Goal: Task Accomplishment & Management: Manage account settings

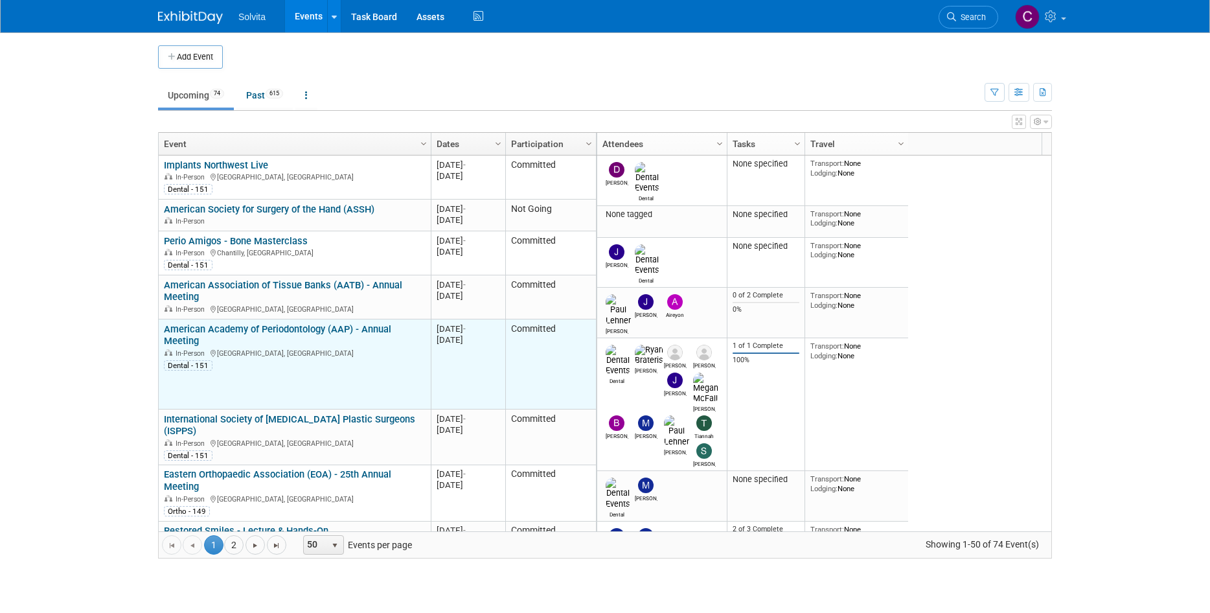
click at [324, 323] on link "American Academy of Periodontology (AAP) - Annual Meeting" at bounding box center [277, 335] width 227 height 24
click at [374, 332] on link "American Academy of Periodontology (AAP) - Annual Meeting" at bounding box center [277, 335] width 227 height 24
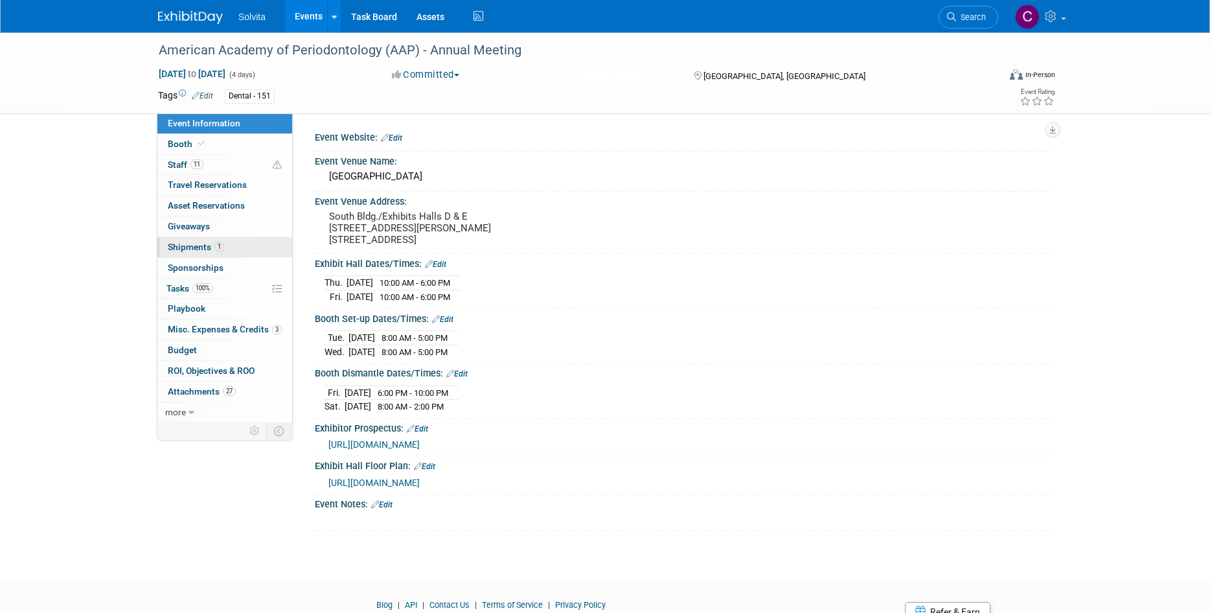
click at [189, 247] on span "Shipments 1" at bounding box center [196, 247] width 56 height 10
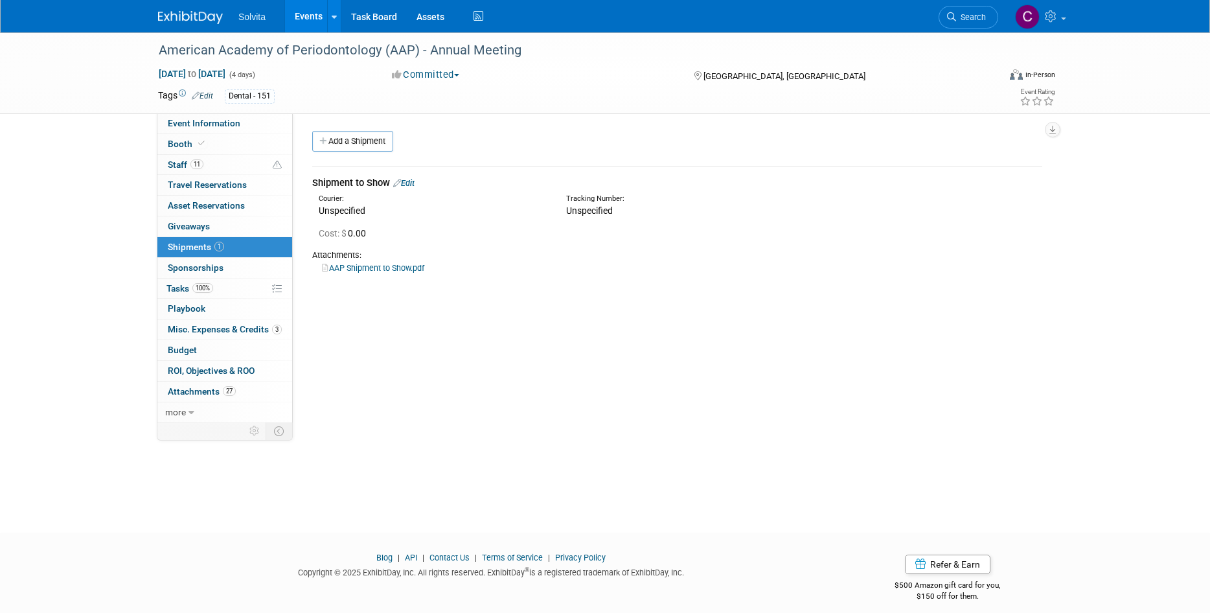
click at [412, 181] on link "Edit" at bounding box center [403, 183] width 21 height 10
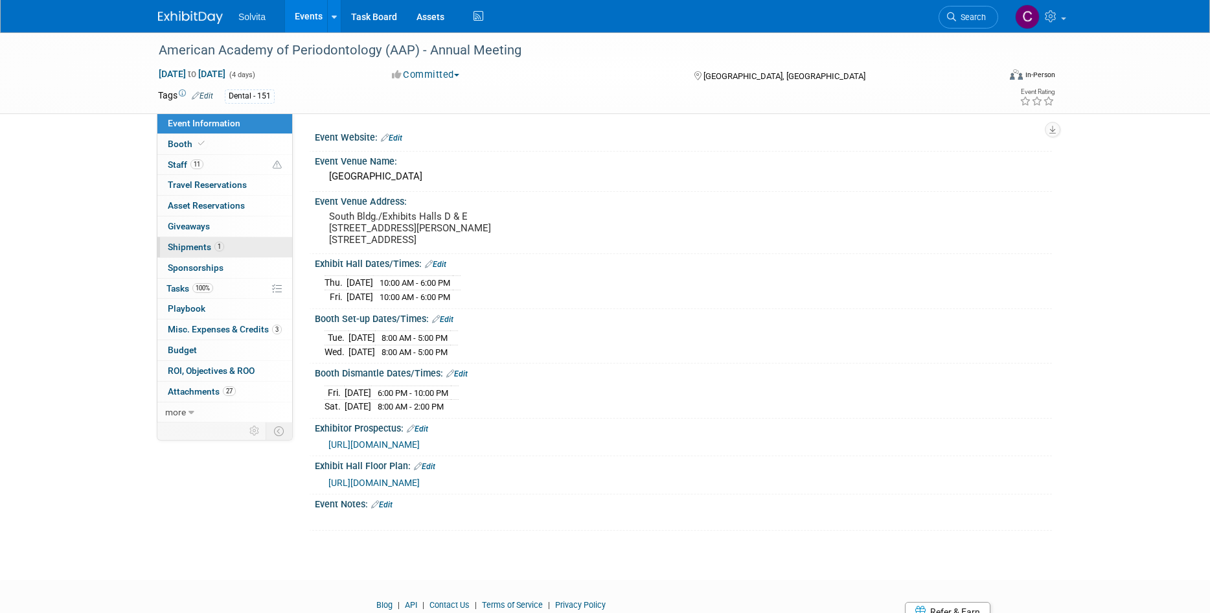
drag, startPoint x: 184, startPoint y: 241, endPoint x: 213, endPoint y: 241, distance: 29.2
click at [184, 241] on link "1 Shipments 1" at bounding box center [224, 247] width 135 height 20
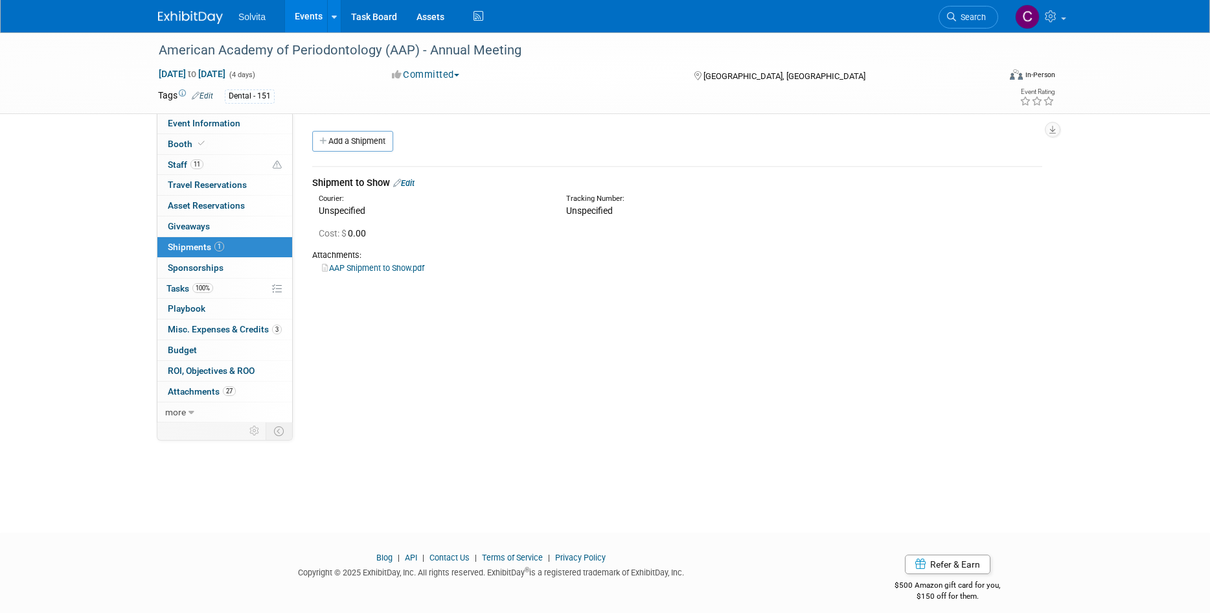
click at [349, 142] on link "Add a Shipment" at bounding box center [352, 141] width 81 height 21
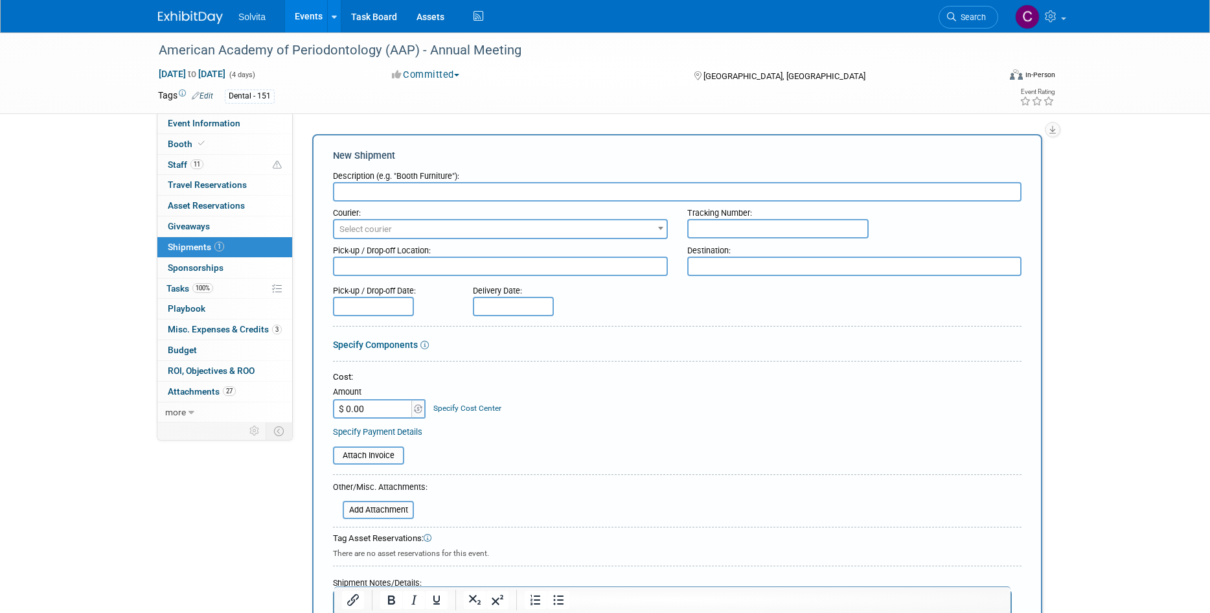
click at [410, 185] on input "text" at bounding box center [677, 191] width 689 height 19
type input "Posters"
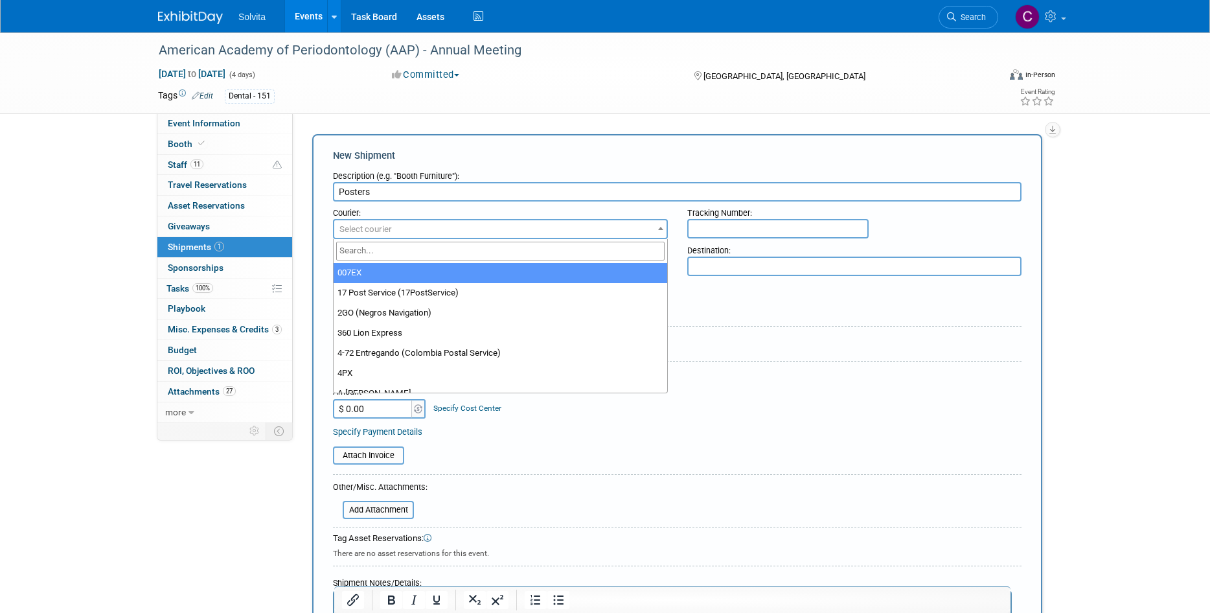
click at [422, 226] on span "Select courier" at bounding box center [500, 229] width 332 height 18
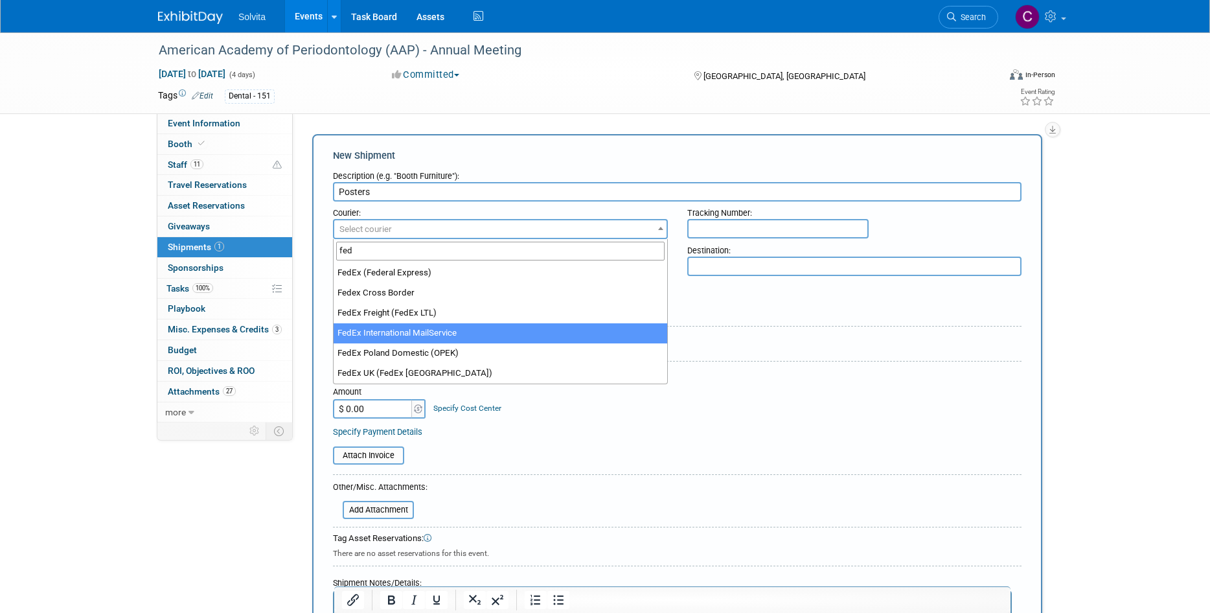
type input "fed"
select select "209"
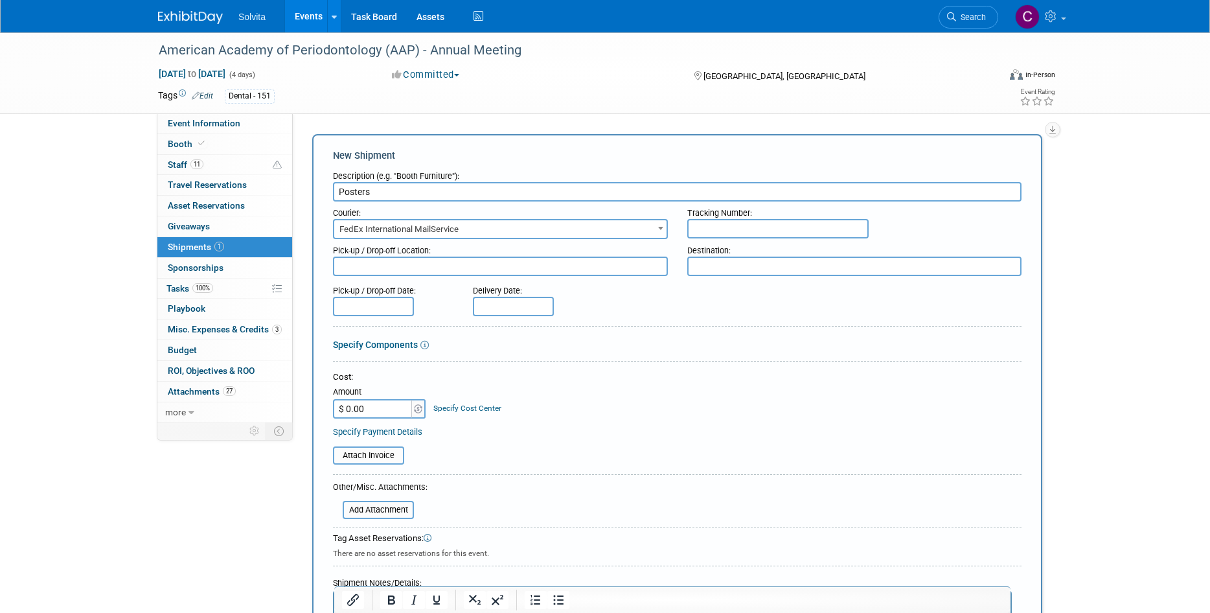
click at [793, 235] on input "text" at bounding box center [778, 228] width 181 height 19
click at [732, 230] on input "text" at bounding box center [778, 228] width 181 height 19
paste input "414180541972"
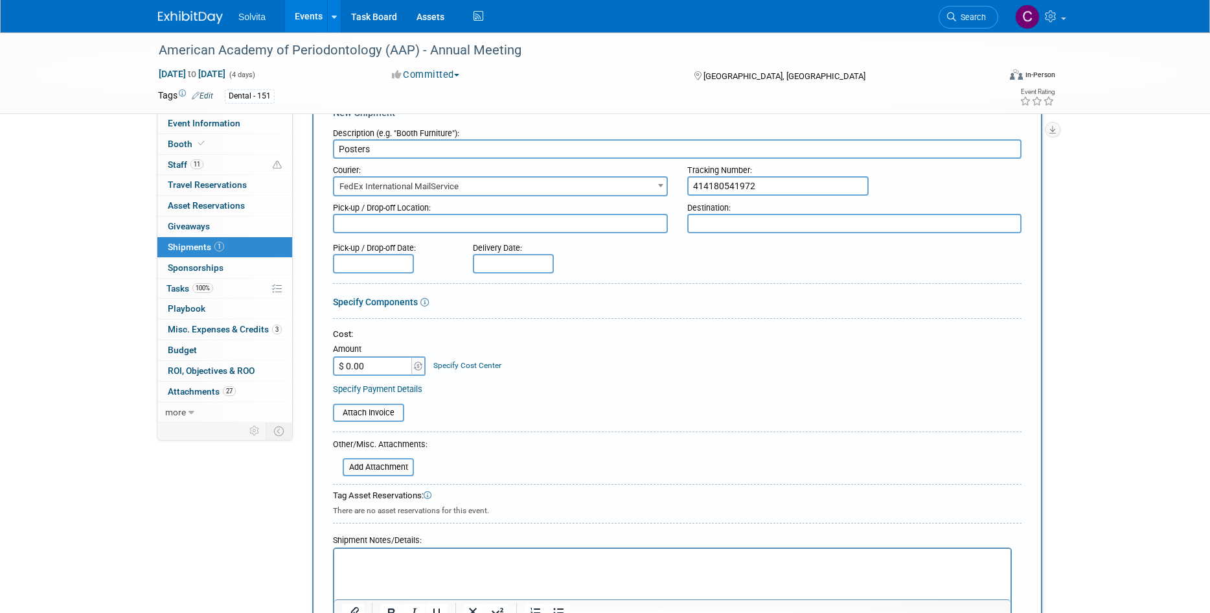
scroll to position [65, 0]
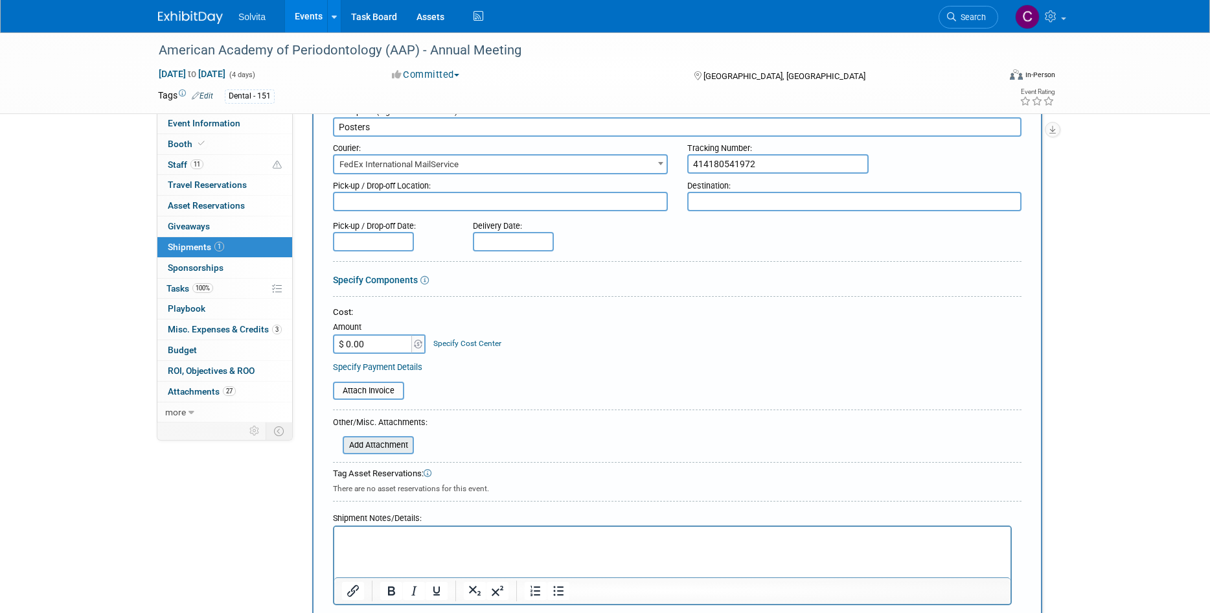
type input "414180541972"
click at [391, 448] on input "file" at bounding box center [336, 445] width 154 height 16
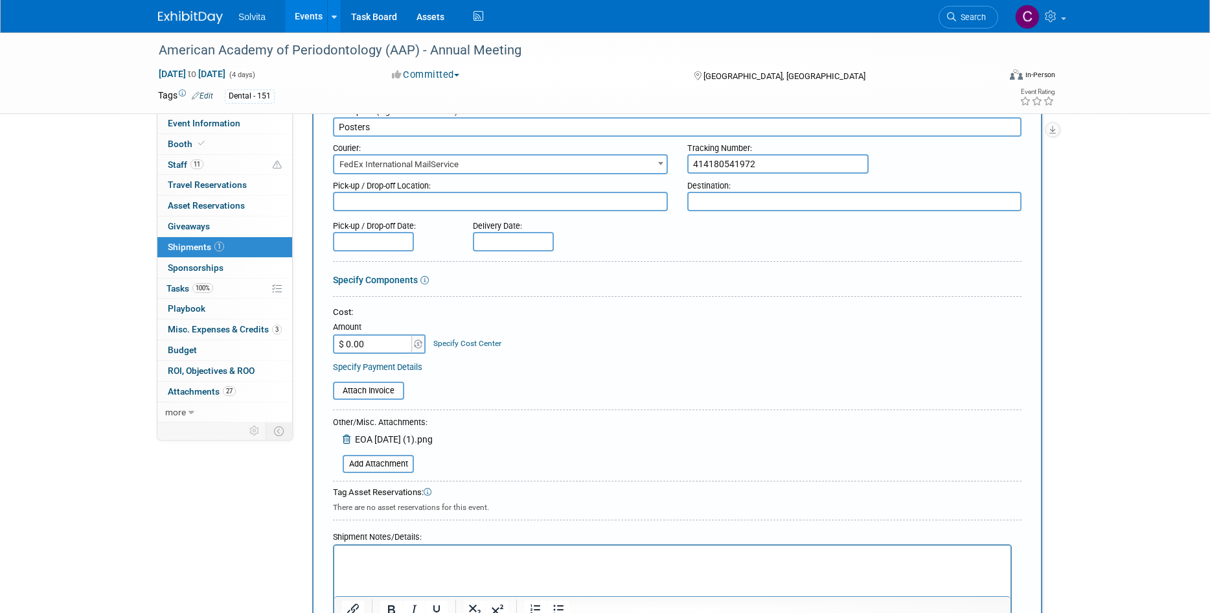
click at [390, 441] on span "EOA 10.07.25 (1).png" at bounding box center [394, 439] width 78 height 10
click at [361, 440] on span "EOA 10.07.25 (1).png" at bounding box center [394, 439] width 78 height 10
click at [349, 440] on icon at bounding box center [348, 439] width 10 height 9
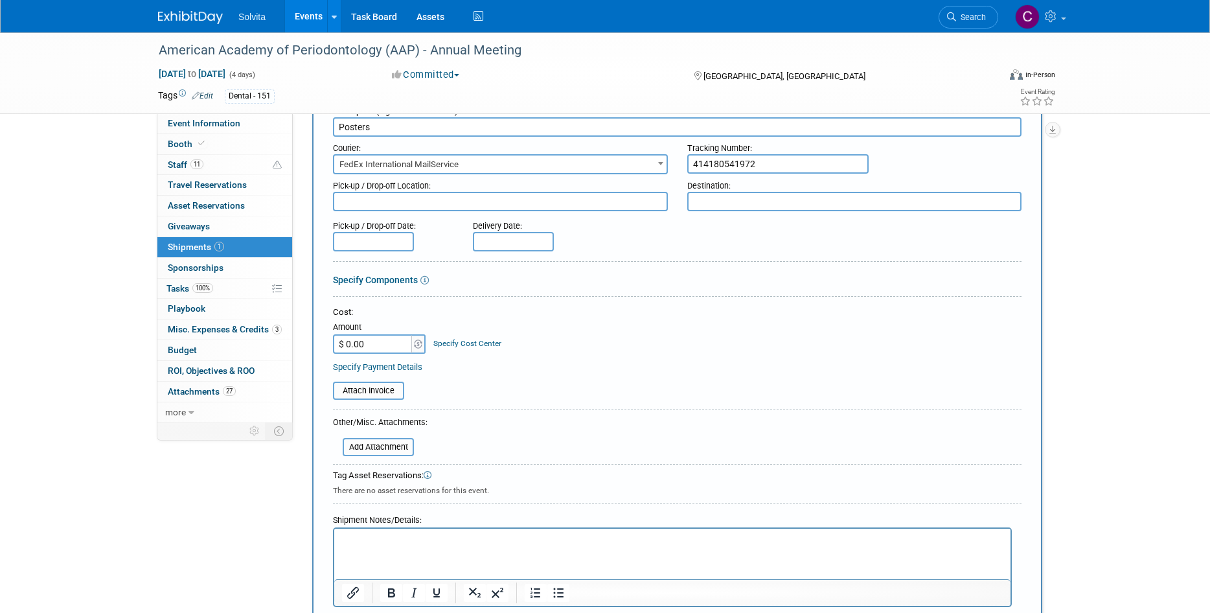
click at [395, 457] on form "Description (e.g. "Booth Furniture"): Posters Courier: 007EX 17 Post Service (1…" at bounding box center [677, 373] width 689 height 547
click at [375, 446] on input "file" at bounding box center [336, 447] width 154 height 16
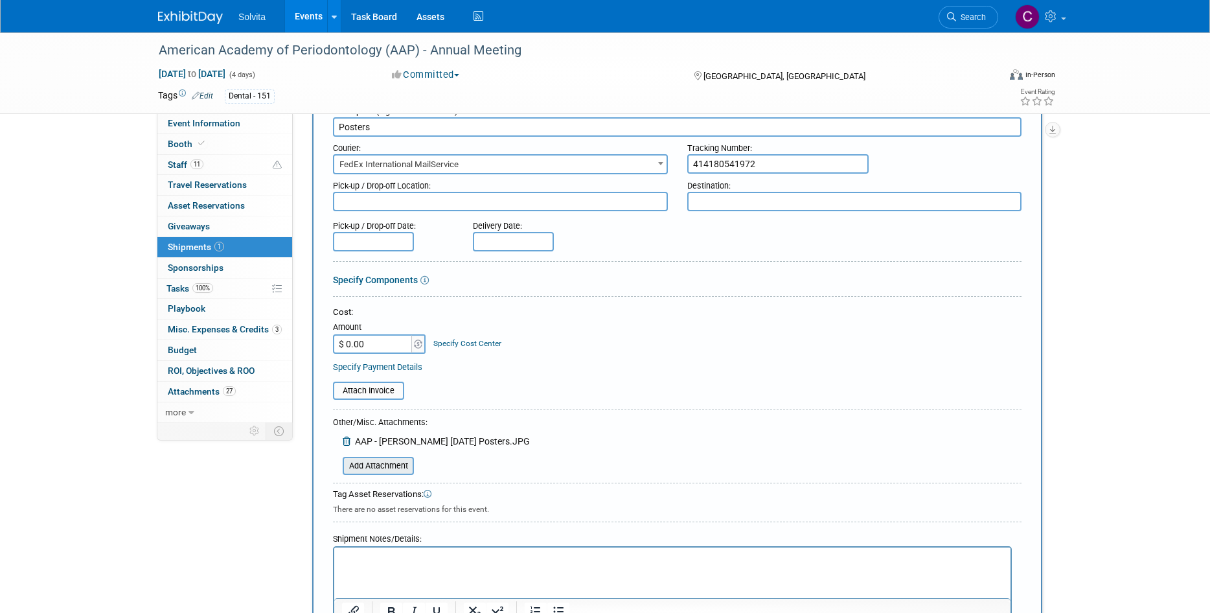
click at [389, 468] on input "file" at bounding box center [336, 466] width 154 height 16
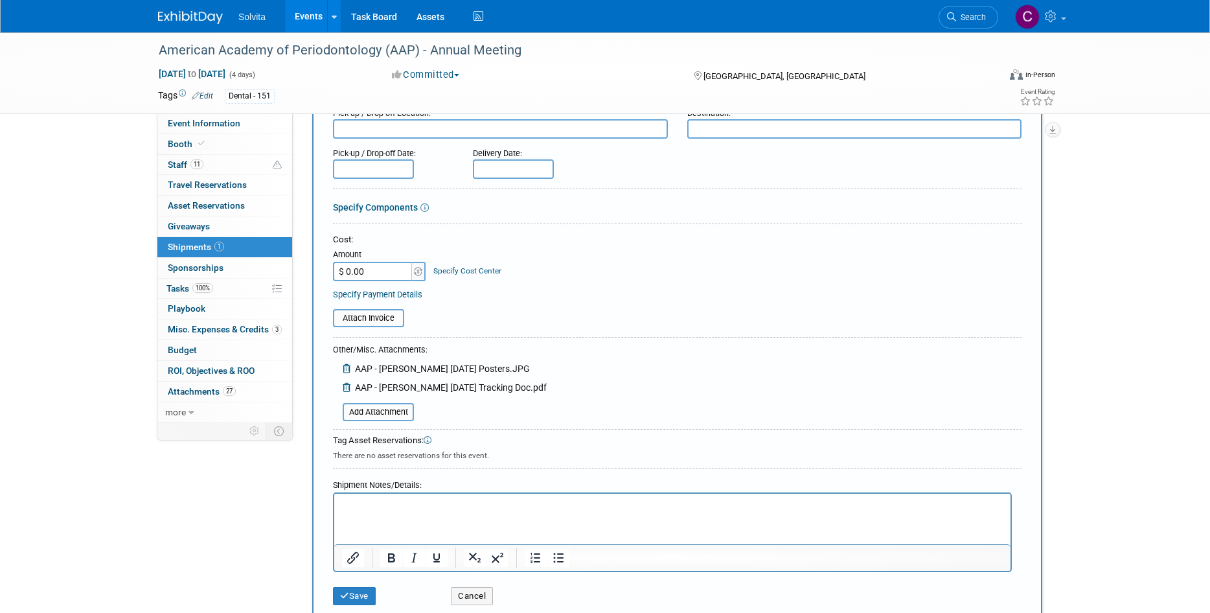
scroll to position [259, 0]
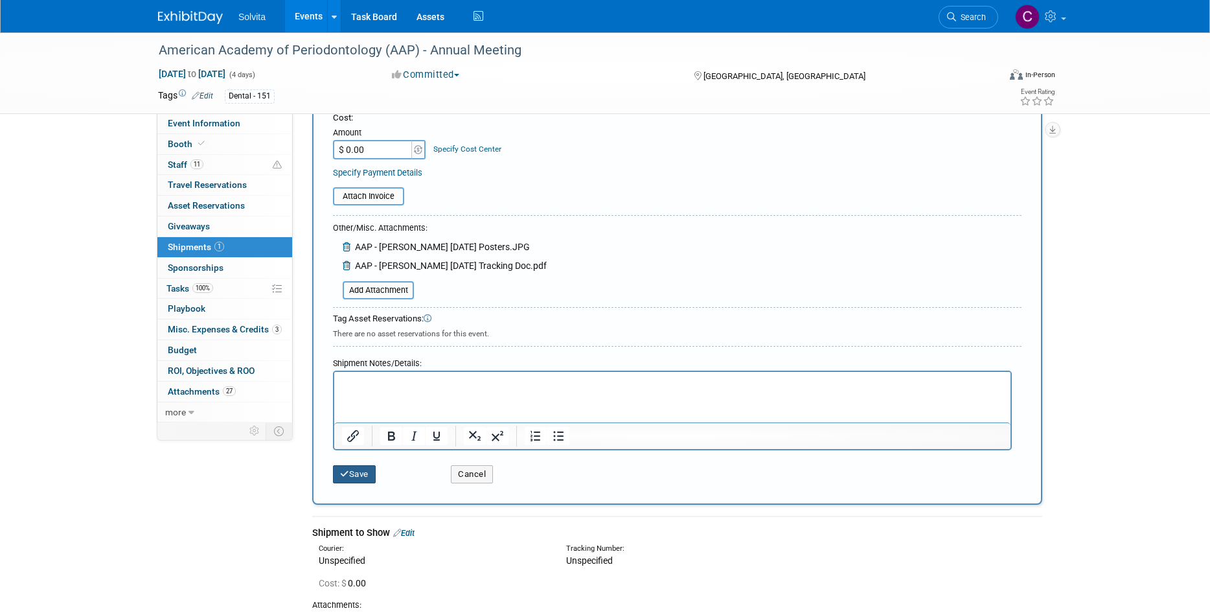
click at [362, 477] on button "Save" at bounding box center [354, 474] width 43 height 18
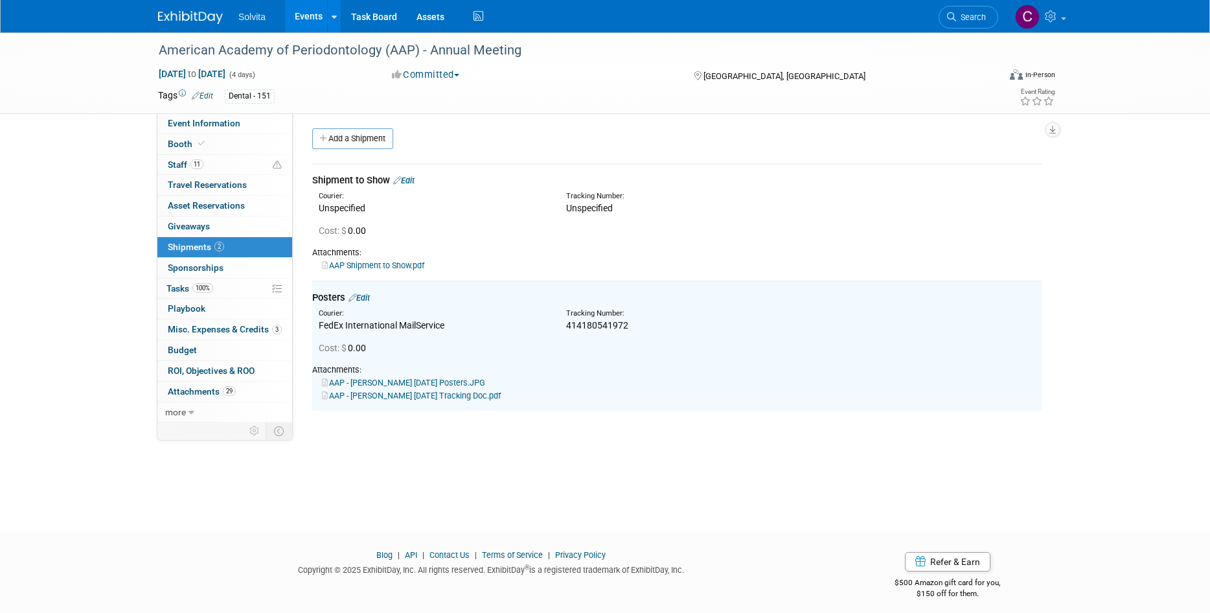
scroll to position [0, 0]
